Goal: Information Seeking & Learning: Learn about a topic

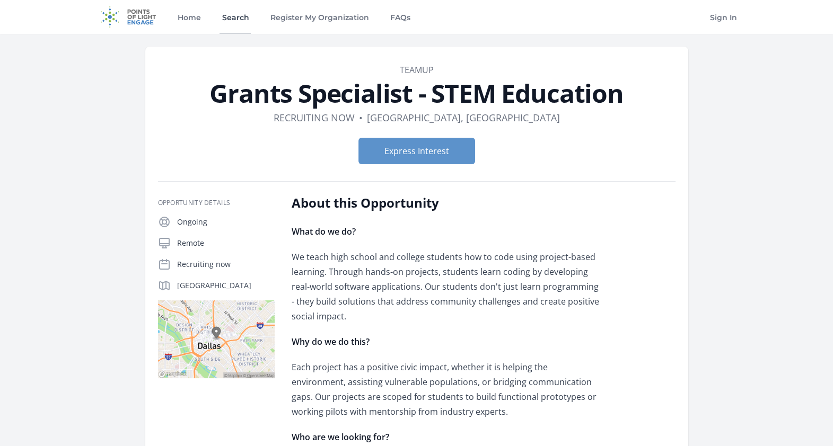
click at [233, 12] on link "Search" at bounding box center [235, 17] width 31 height 34
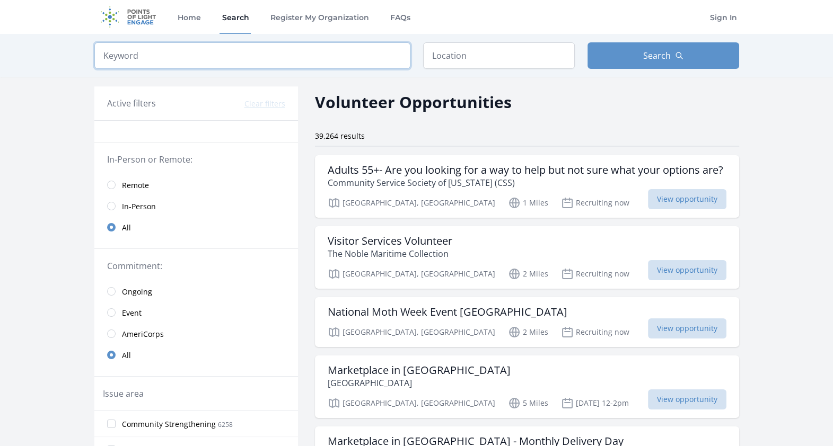
click at [332, 61] on input "search" at bounding box center [252, 55] width 316 height 27
type input "data analyst"
click button "submit" at bounding box center [0, 0] width 0 height 0
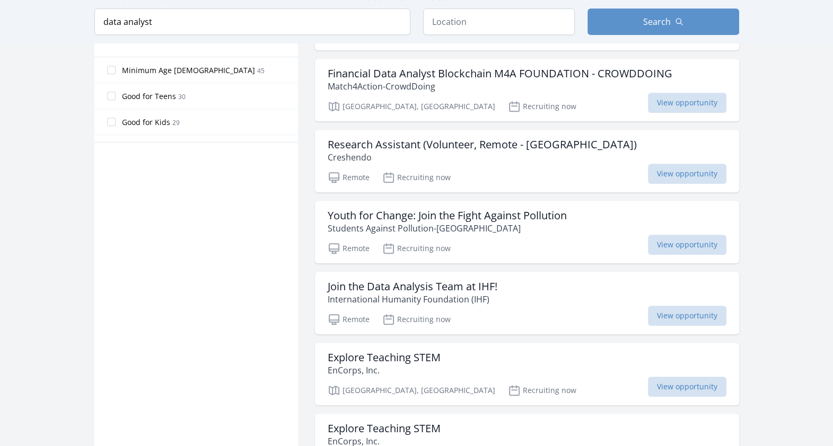
scroll to position [616, 0]
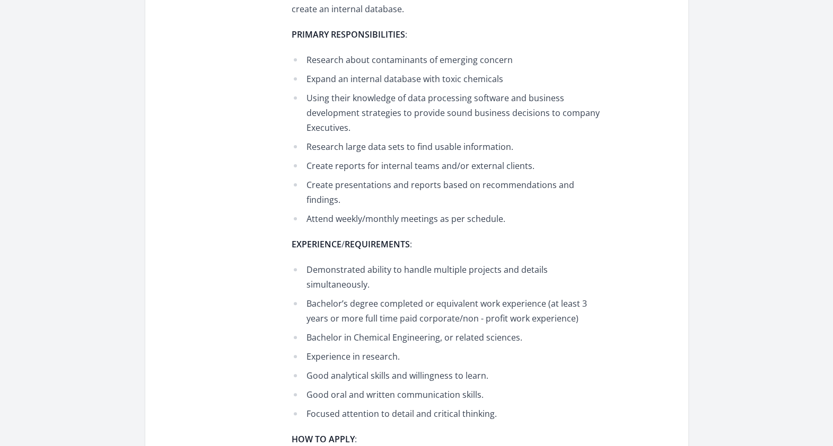
scroll to position [393, 0]
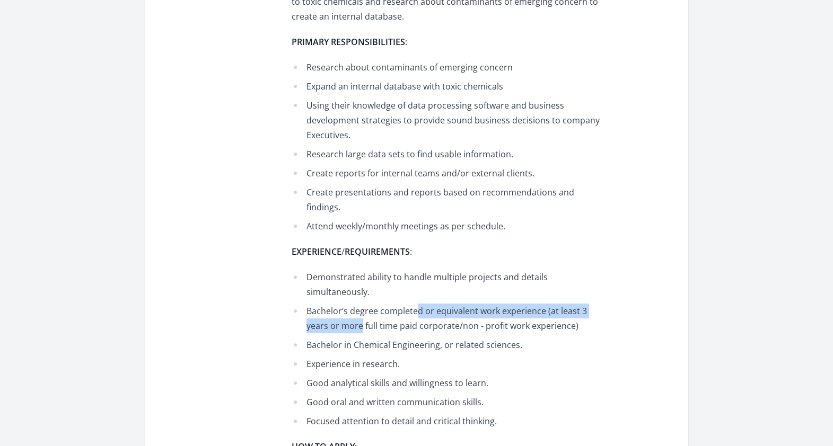
drag, startPoint x: 415, startPoint y: 292, endPoint x: 338, endPoint y: 314, distance: 80.0
click at [338, 314] on li "Bachelor’s degree completed or equivalent work experience (at least 3 years or …" at bounding box center [447, 319] width 310 height 30
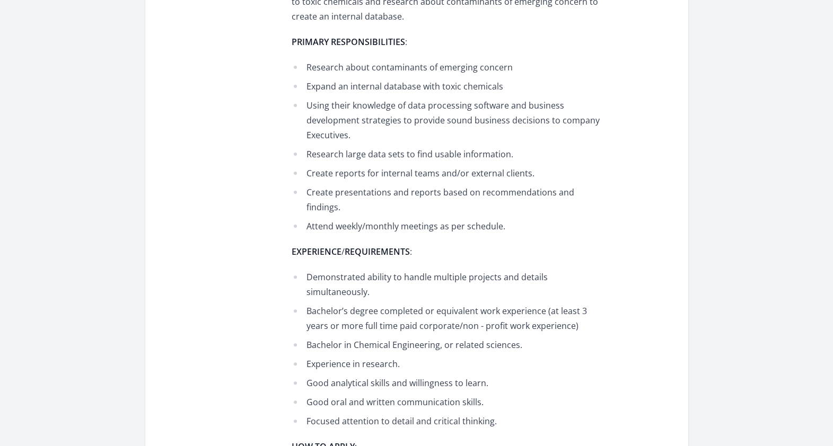
drag, startPoint x: 338, startPoint y: 314, endPoint x: 311, endPoint y: 332, distance: 31.8
click at [311, 338] on li "Bachelor in Chemical Engineering, or related sciences." at bounding box center [447, 345] width 310 height 15
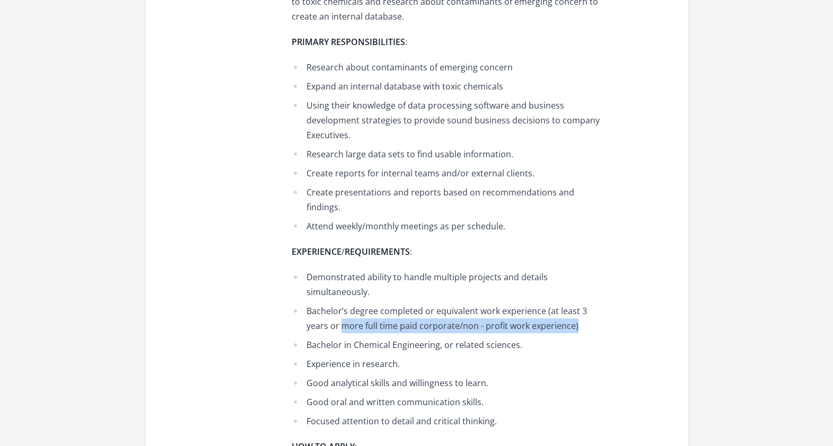
drag, startPoint x: 321, startPoint y: 313, endPoint x: 559, endPoint y: 308, distance: 238.7
click at [559, 308] on li "Bachelor’s degree completed or equivalent work experience (at least 3 years or …" at bounding box center [447, 319] width 310 height 30
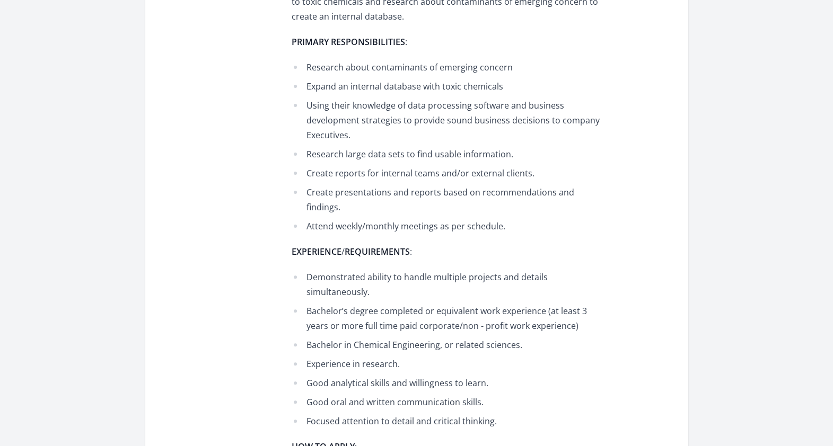
click at [434, 357] on li "Experience in research." at bounding box center [447, 364] width 310 height 15
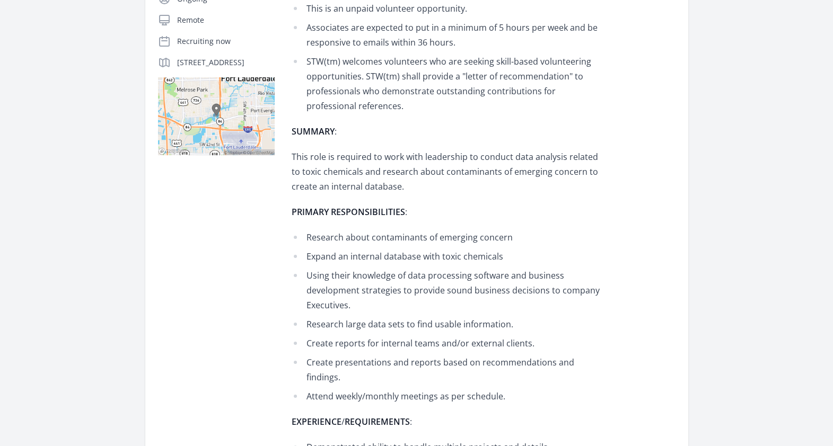
scroll to position [19, 0]
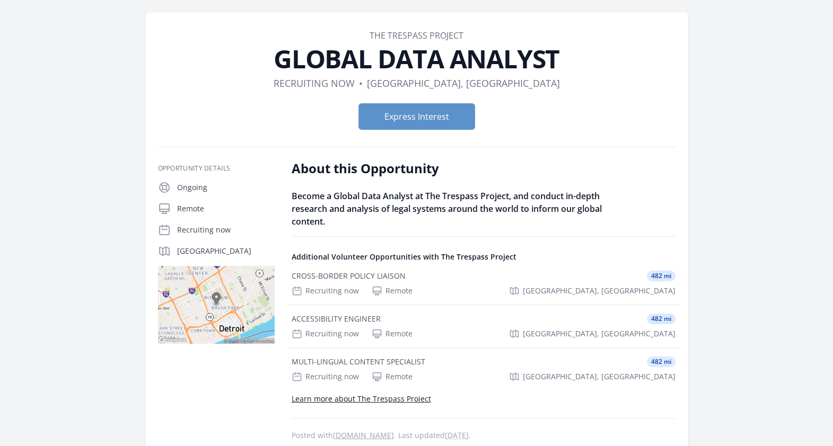
scroll to position [26, 0]
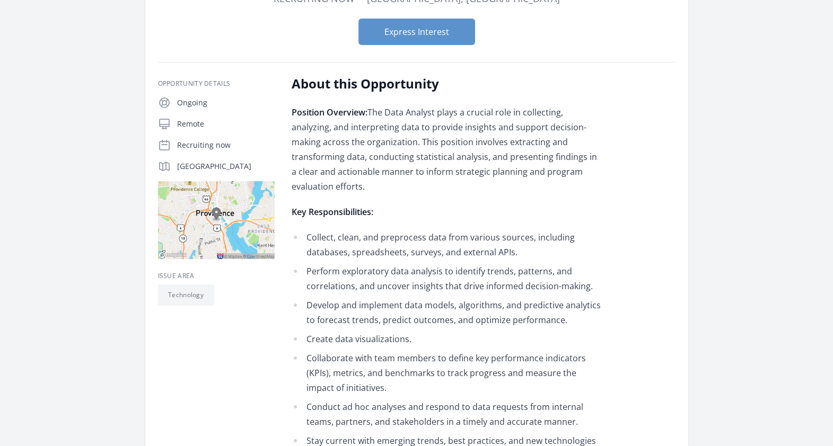
scroll to position [21, 0]
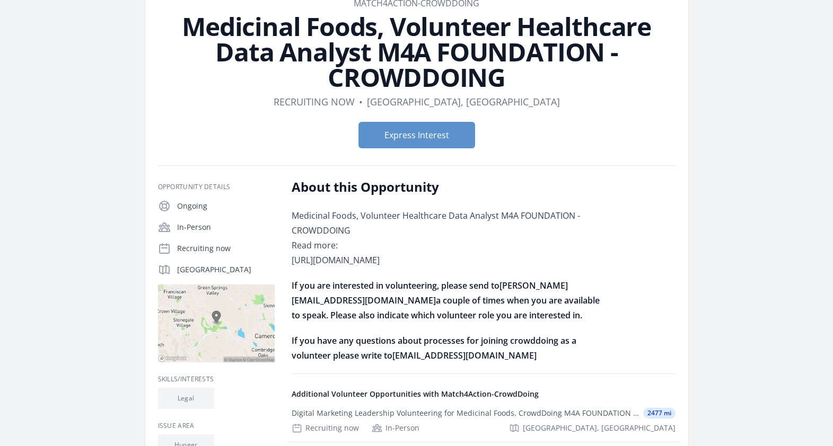
scroll to position [69, 0]
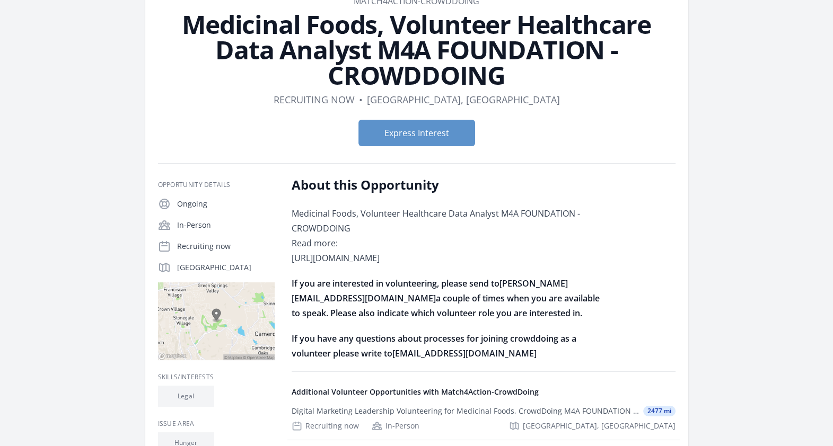
drag, startPoint x: 418, startPoint y: 264, endPoint x: 338, endPoint y: 273, distance: 81.2
click at [338, 266] on p "Medicinal Foods, Volunteer Healthcare Data Analyst M4A FOUNDATION - CROWDDOING …" at bounding box center [447, 235] width 310 height 59
drag, startPoint x: 291, startPoint y: 260, endPoint x: 422, endPoint y: 277, distance: 131.6
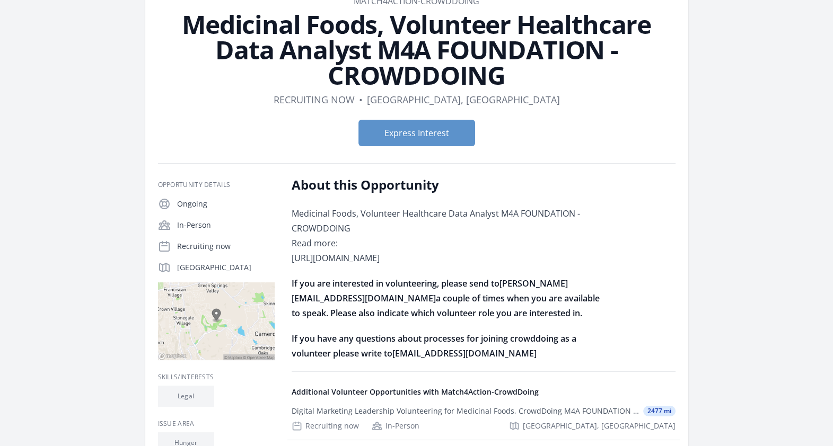
click at [422, 266] on p "Medicinal Foods, Volunteer Healthcare Data Analyst M4A FOUNDATION - CROWDDOING …" at bounding box center [447, 235] width 310 height 59
copy p "https://docs.google.com/document/d/1nA0vZcGBjLyPZD9j6bTUGuOv49iHBpy5e-7O7Oz4DUk…"
click at [601, 196] on div "About this Opportunity Medicinal Foods, Volunteer Healthcare Data Analyst M4A F…" at bounding box center [447, 269] width 310 height 185
